Goal: Information Seeking & Learning: Learn about a topic

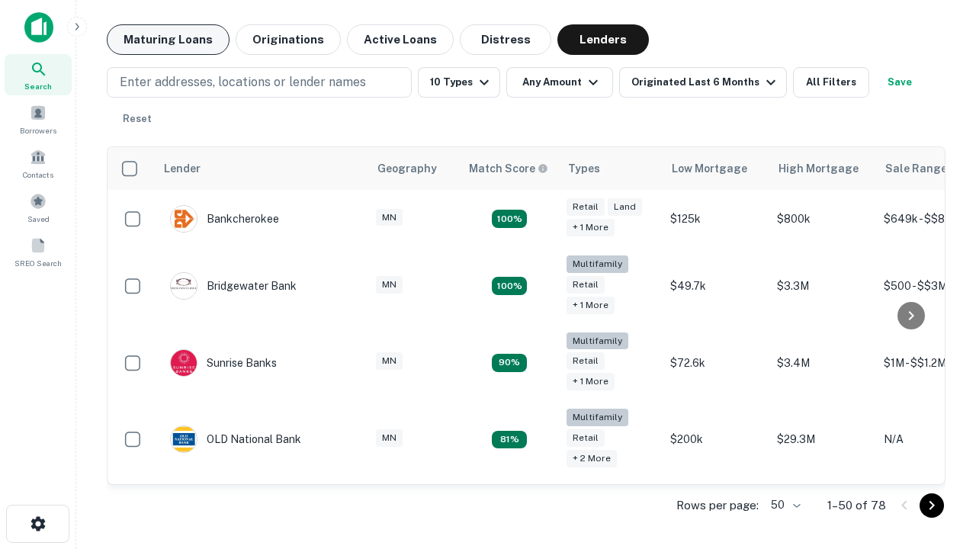
click at [168, 40] on button "Maturing Loans" at bounding box center [168, 39] width 123 height 30
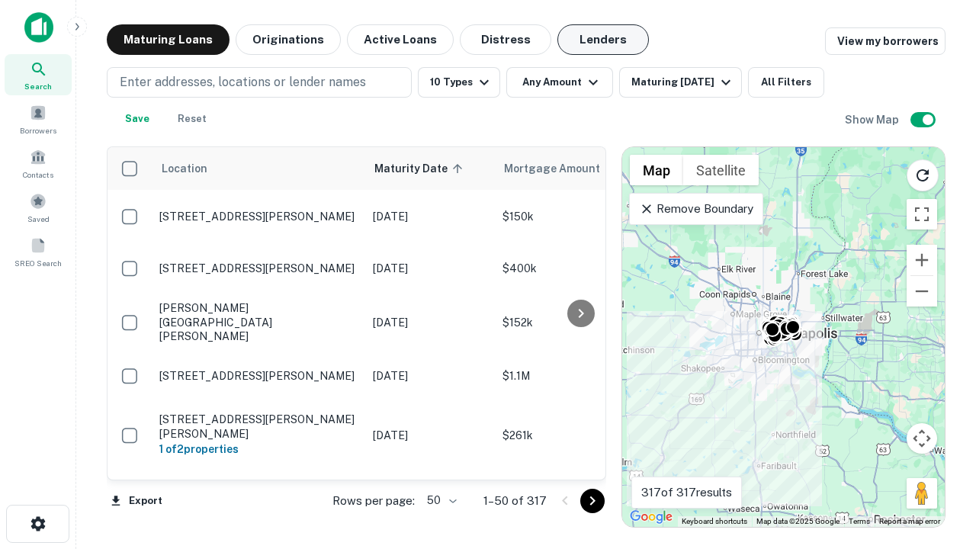
click at [603, 40] on button "Lenders" at bounding box center [602, 39] width 91 height 30
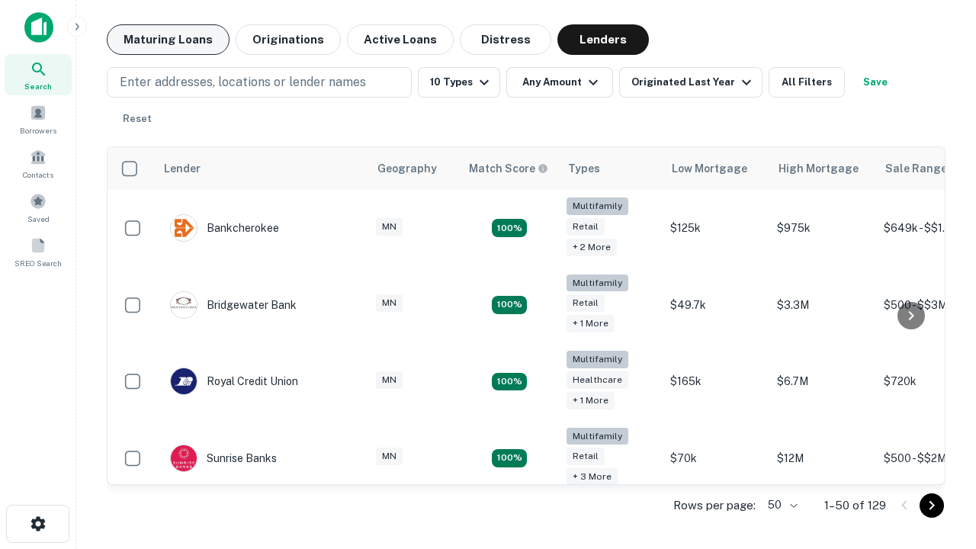
click at [168, 40] on button "Maturing Loans" at bounding box center [168, 39] width 123 height 30
